Goal: Find specific page/section: Find specific page/section

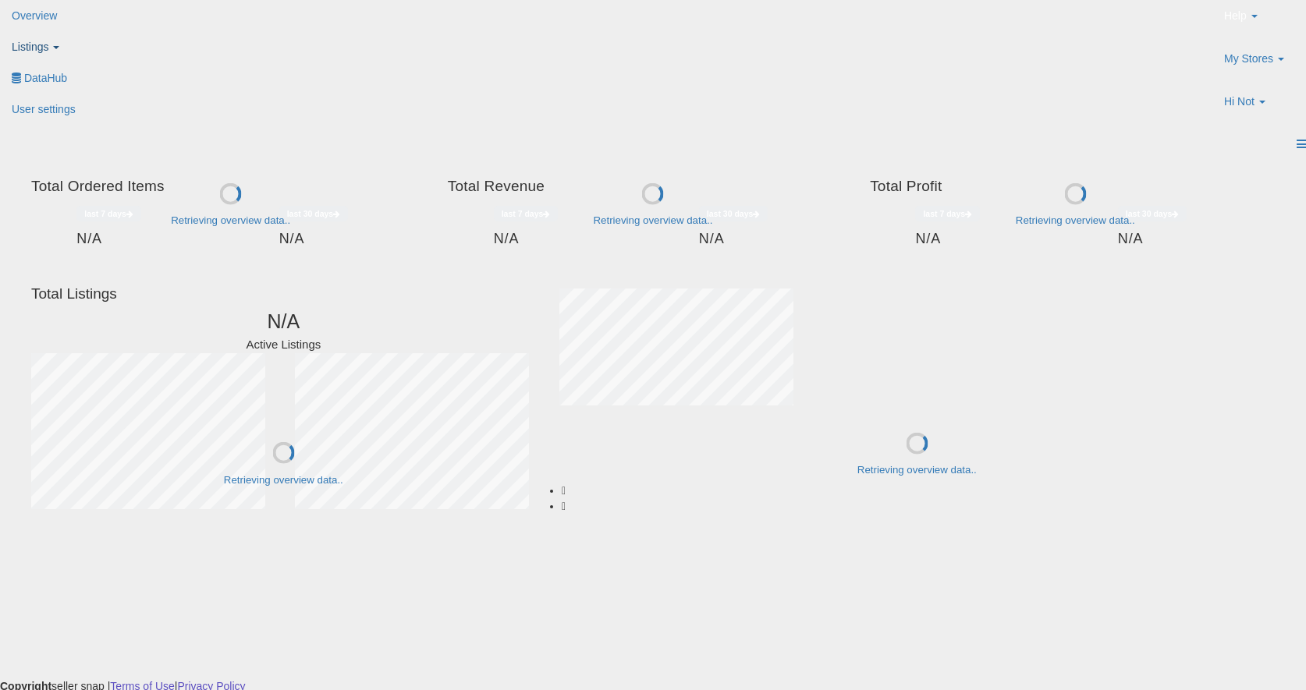
click at [87, 31] on link "Listings" at bounding box center [43, 46] width 87 height 31
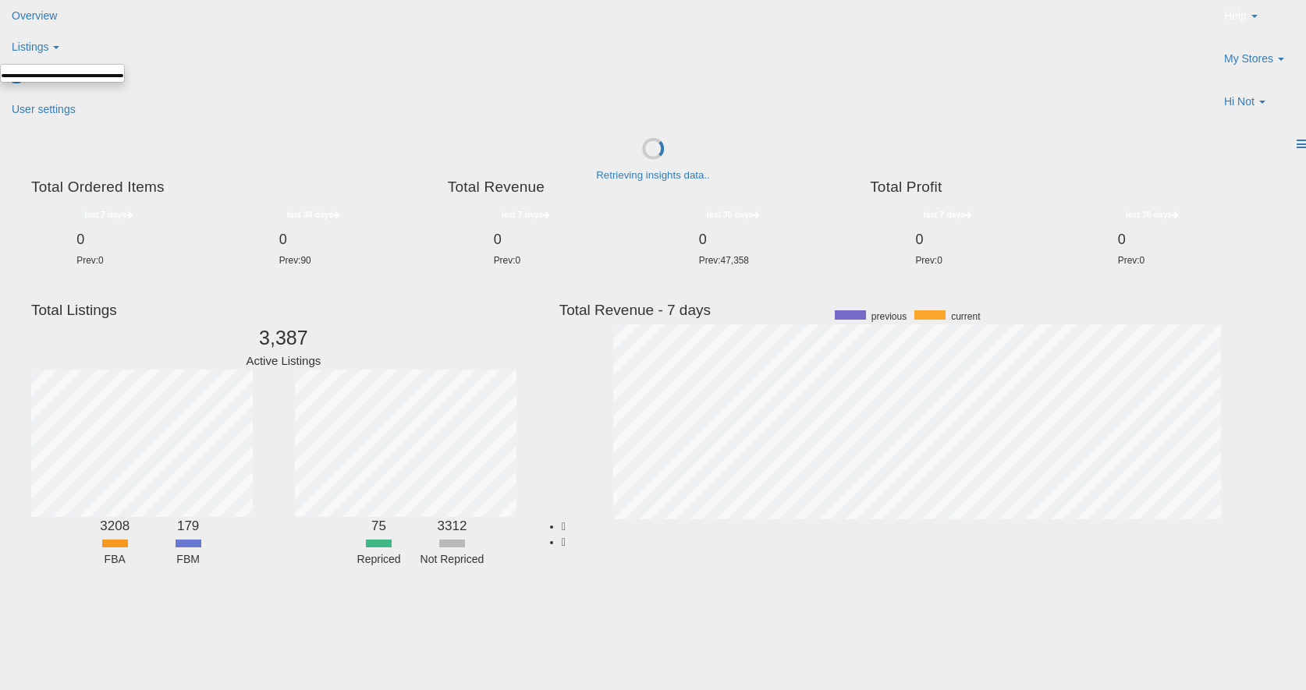
click at [124, 78] on link at bounding box center [62, 75] width 123 height 5
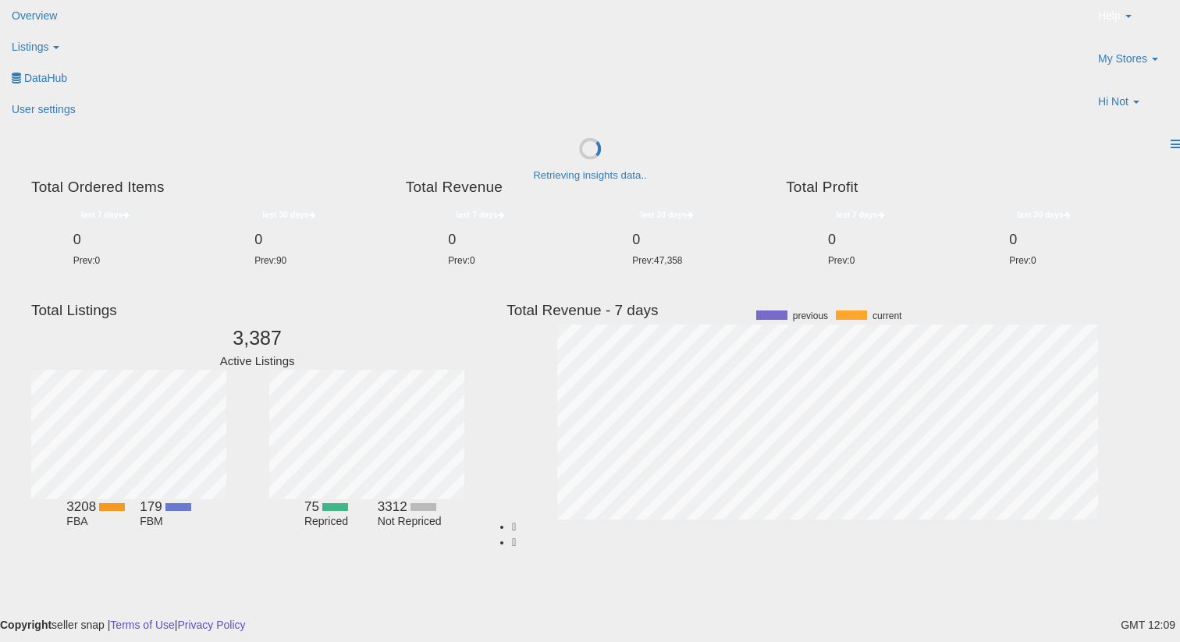
scroll to position [217, 602]
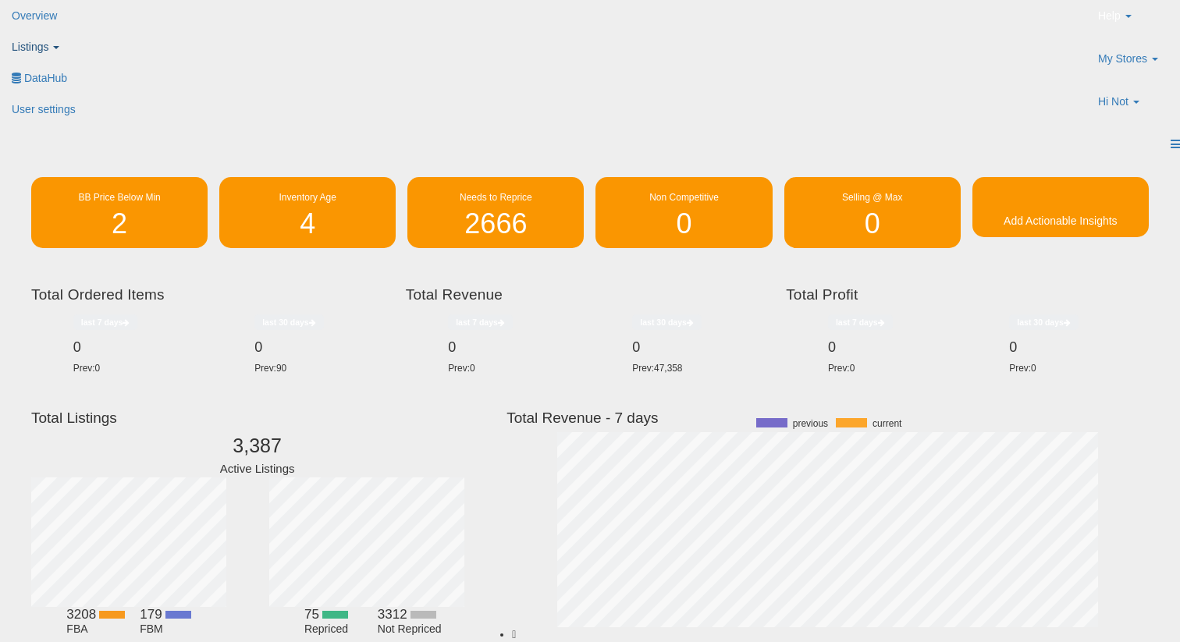
click at [87, 36] on link "Listings" at bounding box center [43, 46] width 87 height 31
click at [16, 76] on icon at bounding box center [16, 76] width 0 height 0
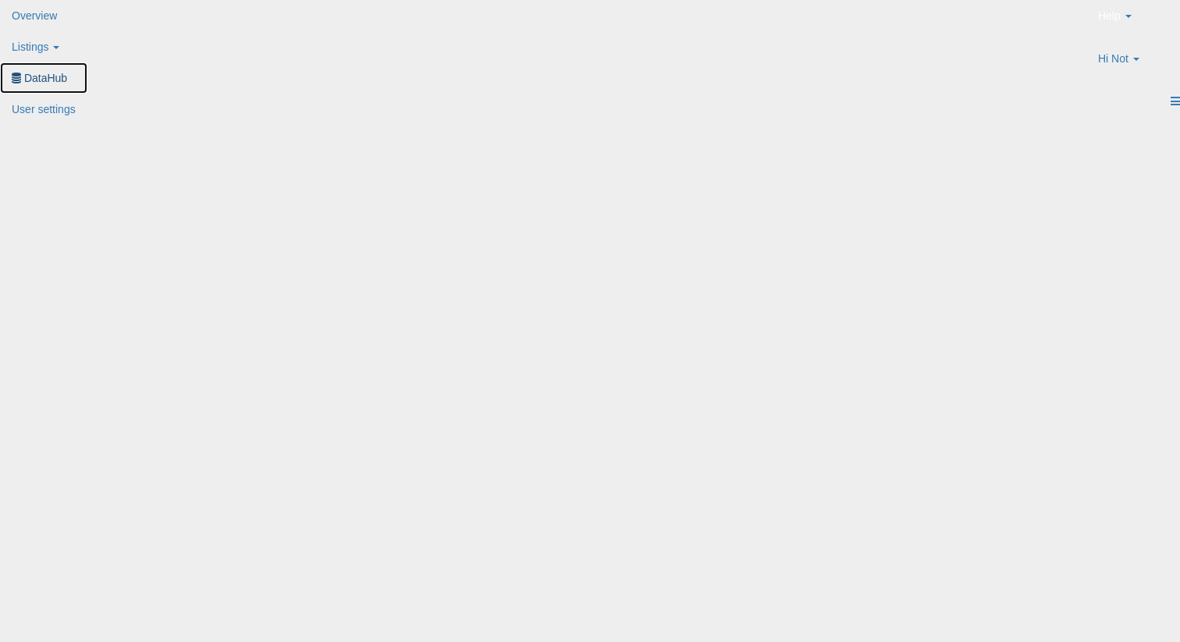
click at [67, 72] on span "DataHub" at bounding box center [45, 78] width 43 height 12
